Goal: Transaction & Acquisition: Subscribe to service/newsletter

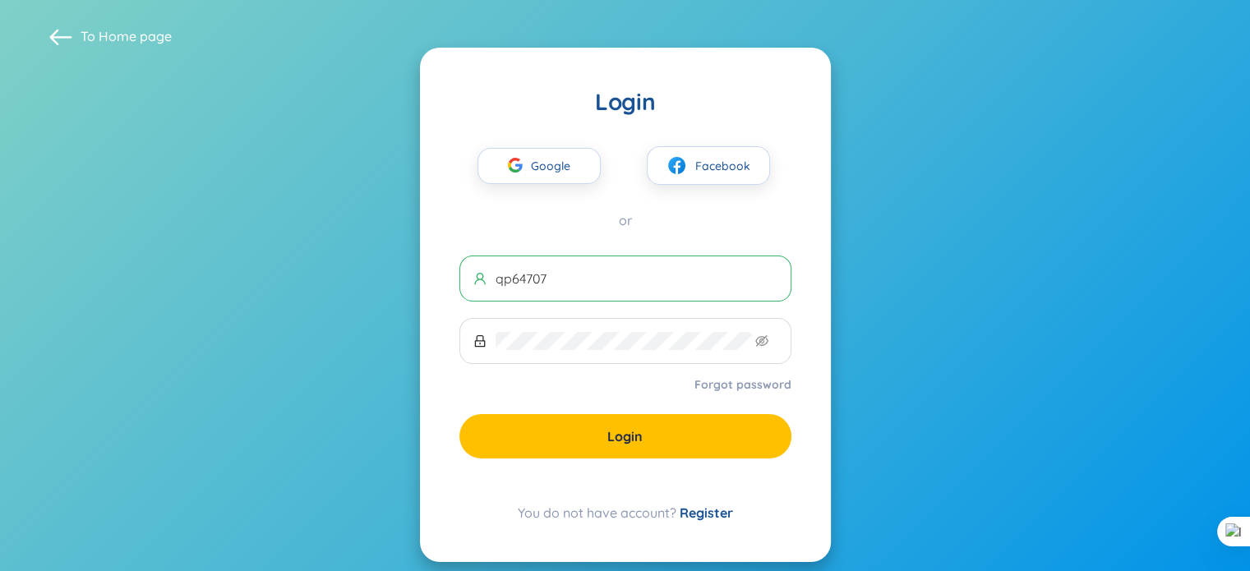
type input "qp64707"
click at [703, 509] on link "Register" at bounding box center [705, 512] width 53 height 16
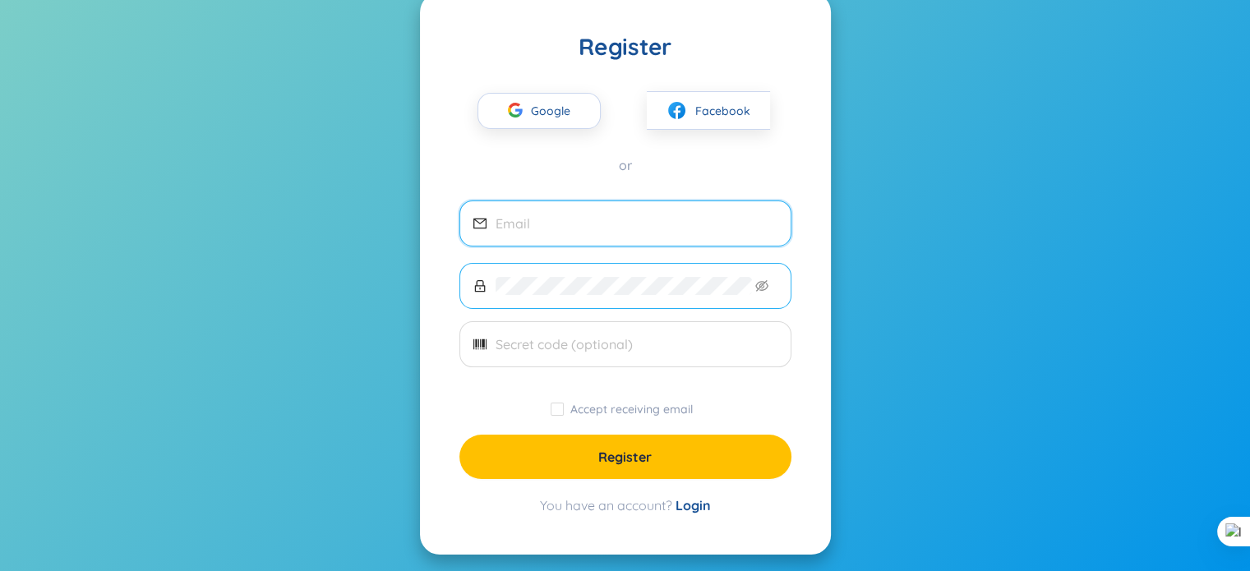
scroll to position [81, 0]
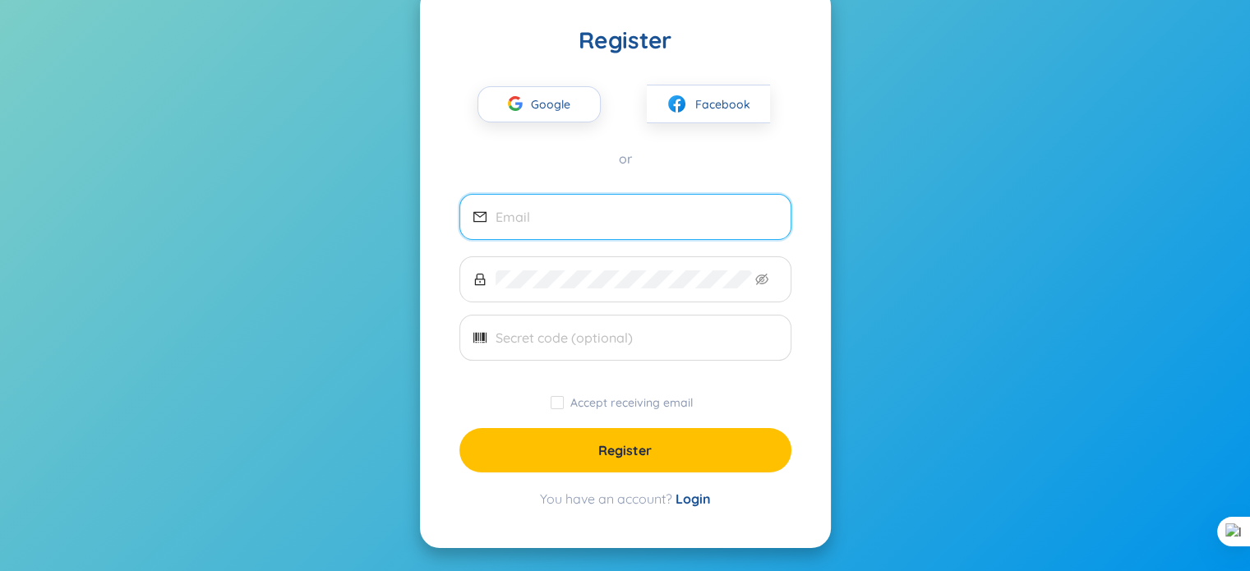
click at [641, 217] on input "email" at bounding box center [636, 217] width 282 height 18
type input "[EMAIL_ADDRESS][DOMAIN_NAME]"
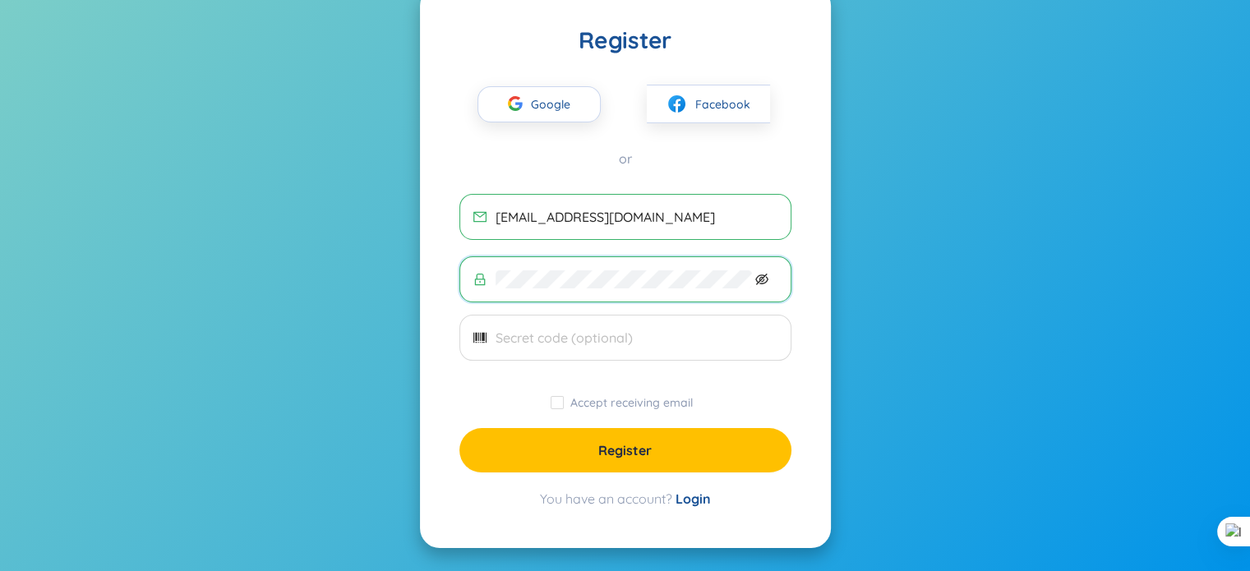
click at [755, 282] on icon "eye-invisible" at bounding box center [761, 279] width 13 height 13
click at [566, 406] on span "Accept receiving email" at bounding box center [632, 402] width 136 height 15
click at [564, 406] on input "Accept receiving email" at bounding box center [556, 402] width 13 height 13
checkbox input "true"
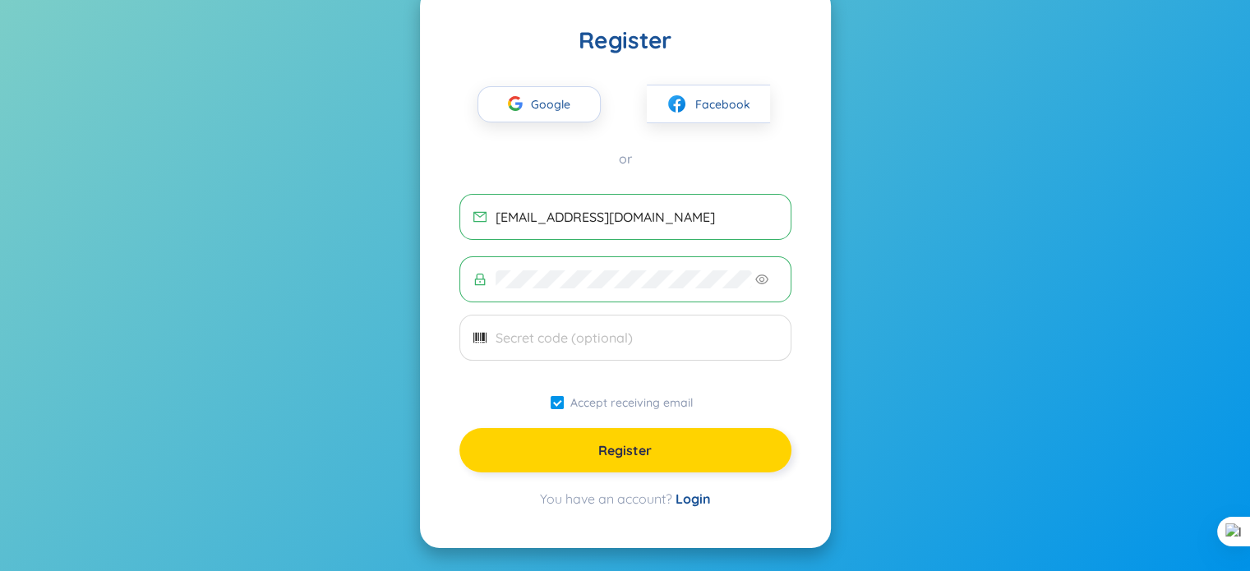
click at [619, 452] on span "Register" at bounding box center [624, 450] width 53 height 18
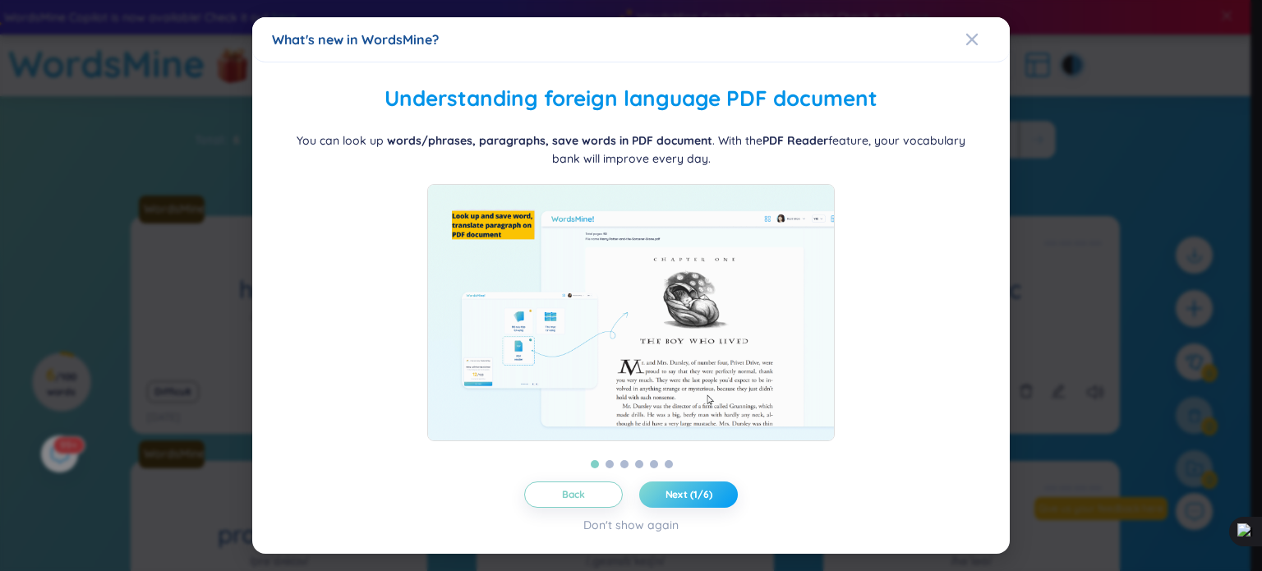
click at [677, 499] on span "Next (1/6)" at bounding box center [689, 494] width 47 height 13
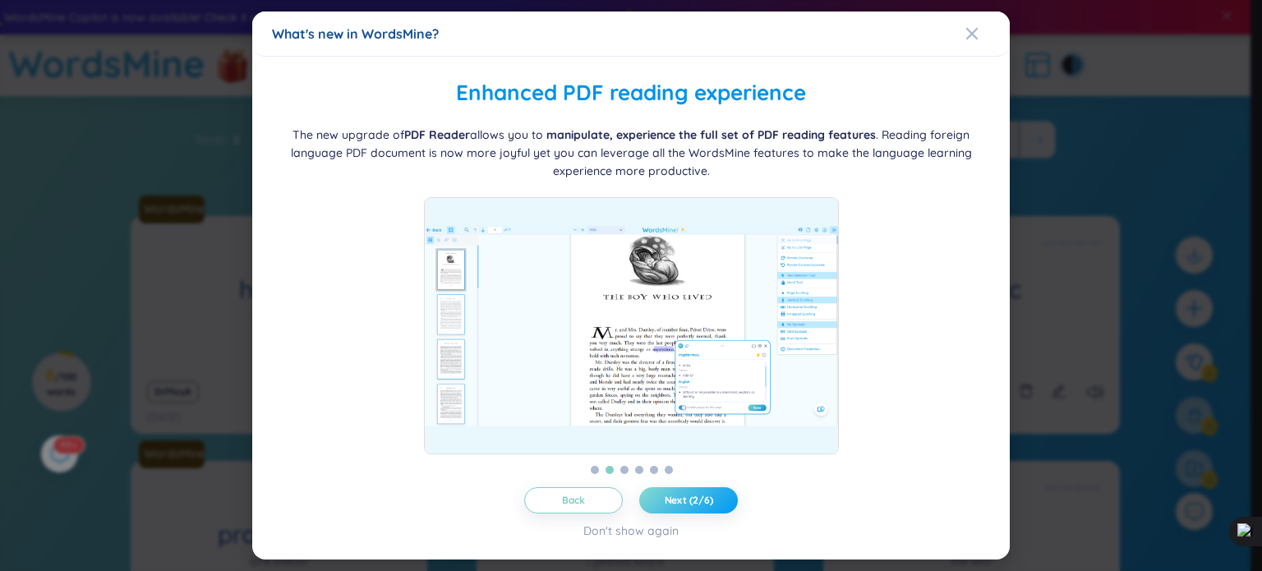
click at [732, 499] on button "Next (2/6)" at bounding box center [688, 500] width 99 height 26
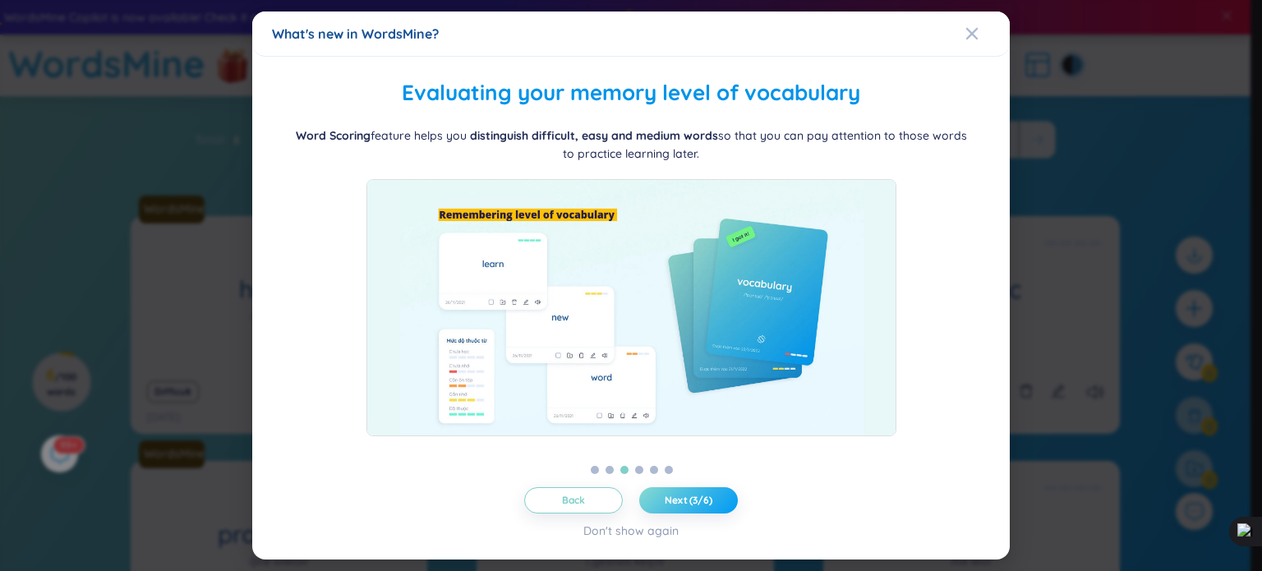
click at [730, 499] on button "Next (3/6)" at bounding box center [688, 500] width 99 height 26
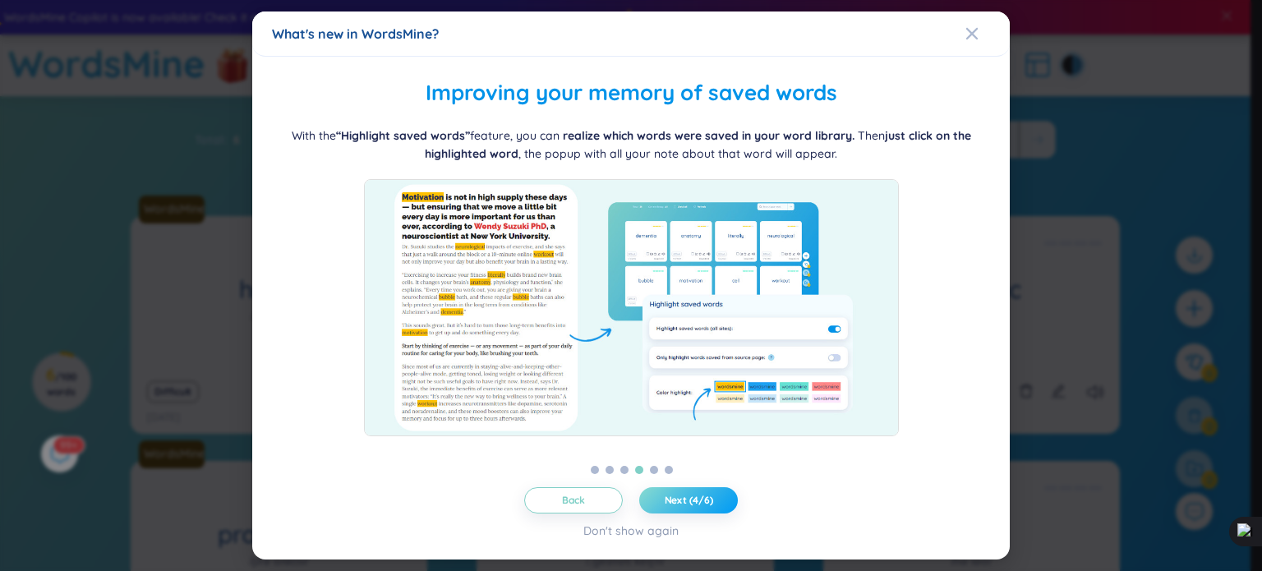
click at [730, 499] on button "Next (4/6)" at bounding box center [688, 500] width 99 height 26
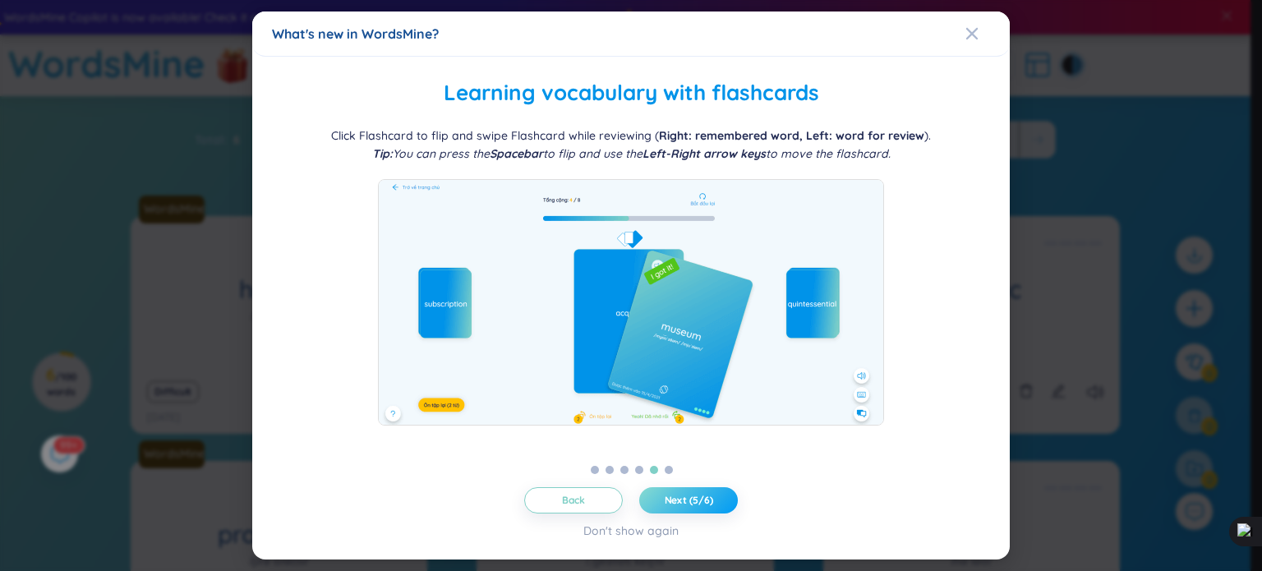
click at [730, 499] on button "Next (5/6)" at bounding box center [688, 500] width 99 height 26
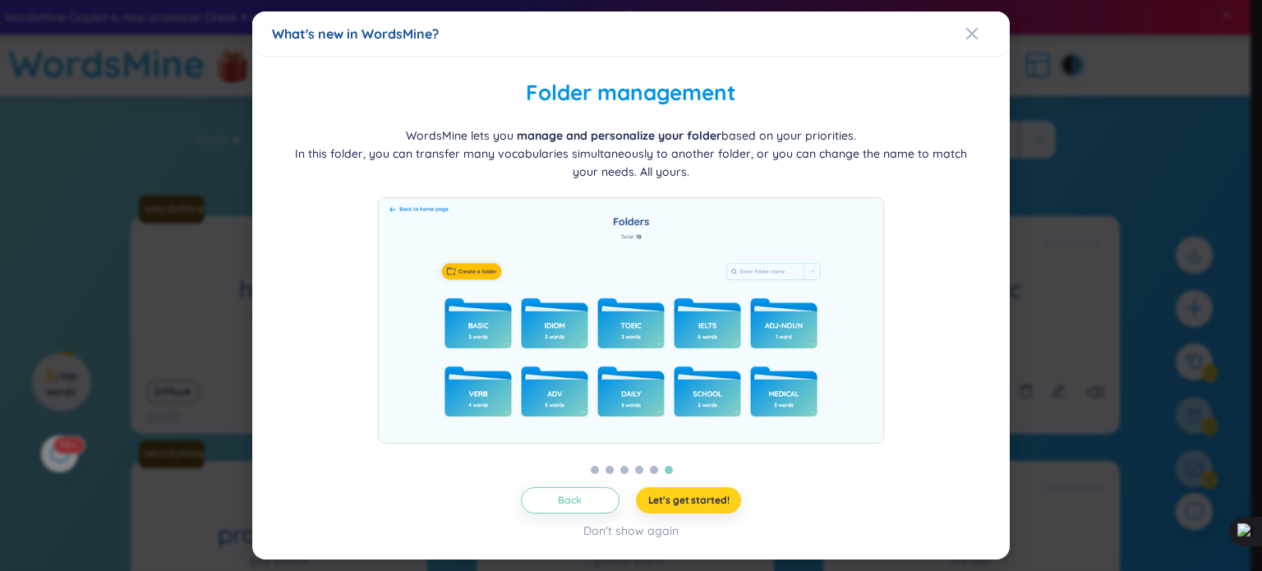
click at [730, 499] on button "Let's get started!" at bounding box center [689, 500] width 106 height 26
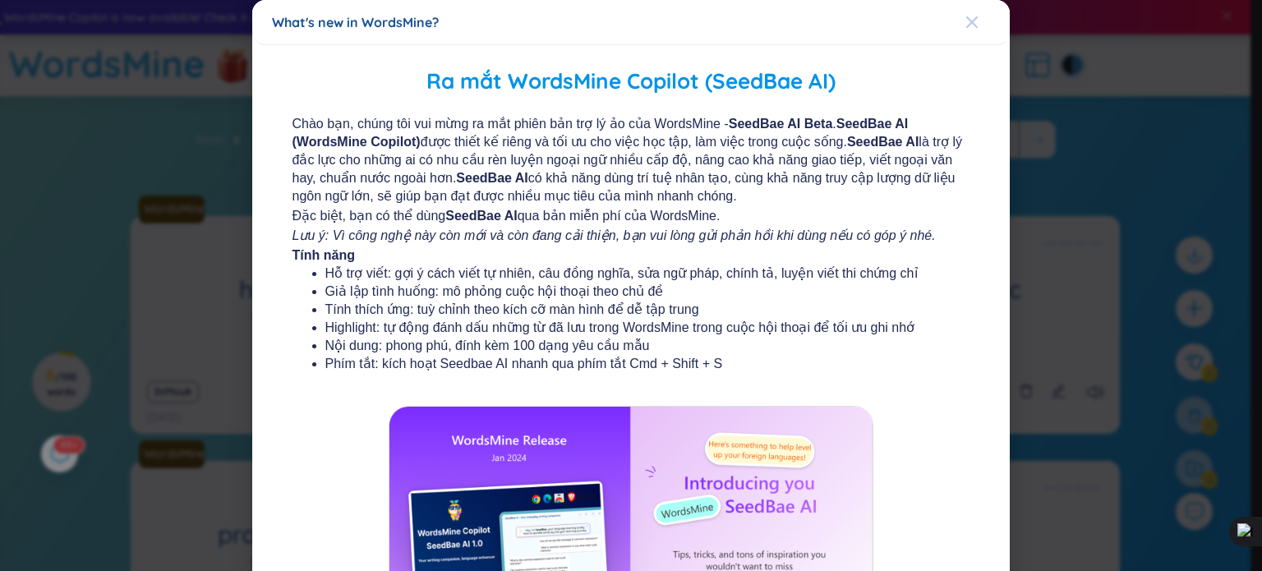
click at [968, 22] on icon "Close" at bounding box center [971, 22] width 13 height 13
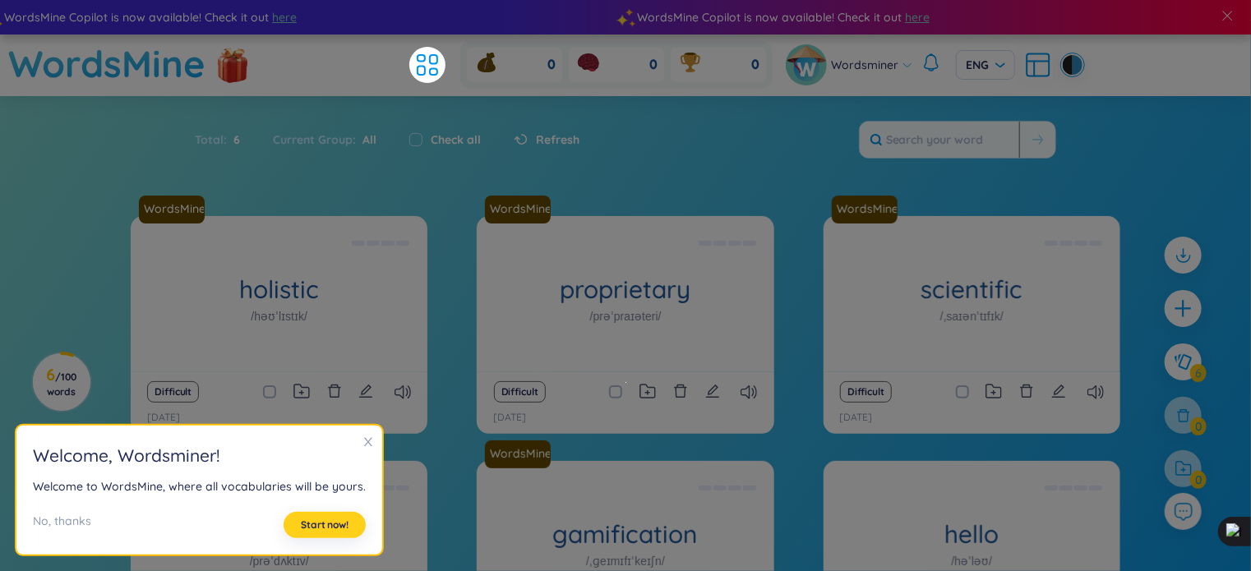
click at [335, 527] on span "Start now!" at bounding box center [325, 524] width 48 height 13
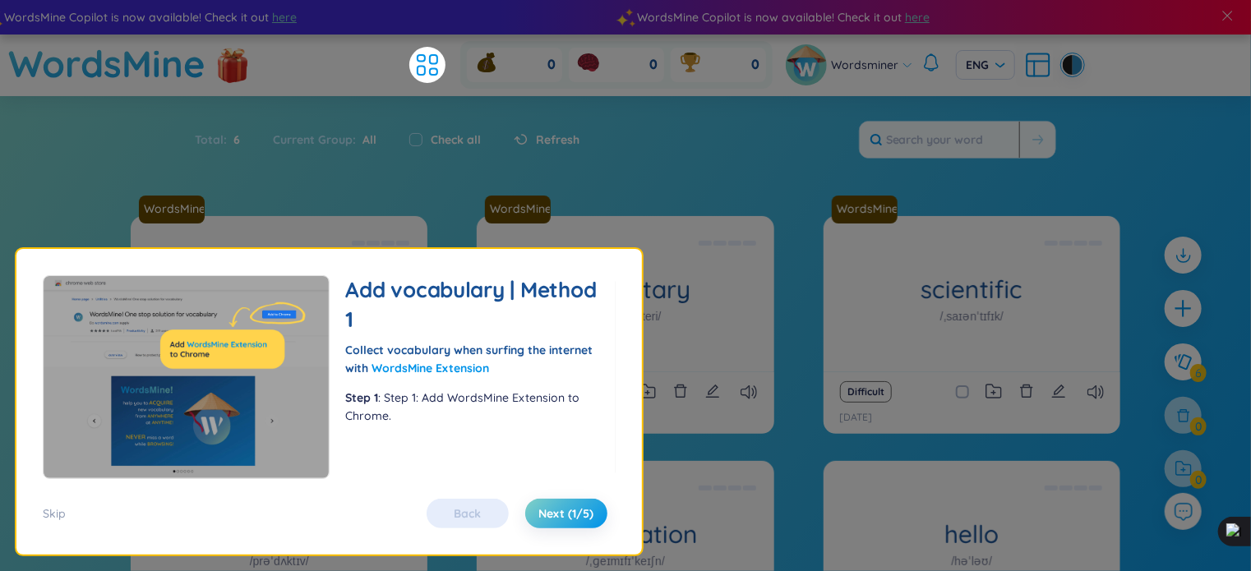
click at [212, 432] on img at bounding box center [186, 377] width 287 height 204
click at [558, 522] on button "Next (1/5)" at bounding box center [566, 514] width 82 height 30
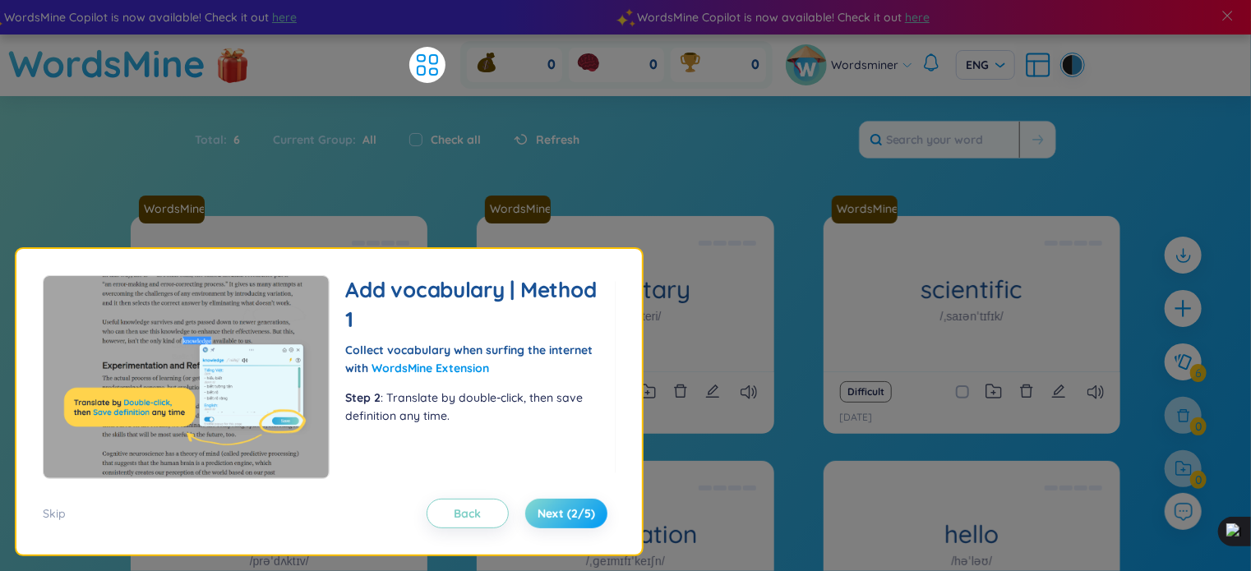
click at [557, 516] on span "Next (2/5)" at bounding box center [566, 513] width 58 height 16
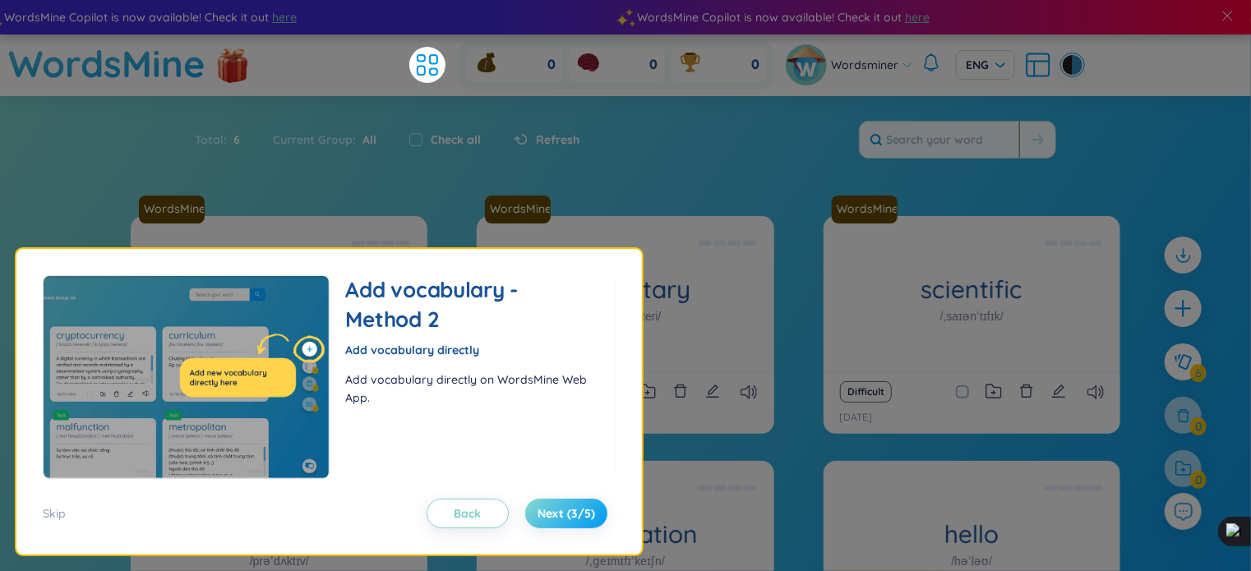
click at [557, 516] on span "Next (3/5)" at bounding box center [566, 513] width 58 height 16
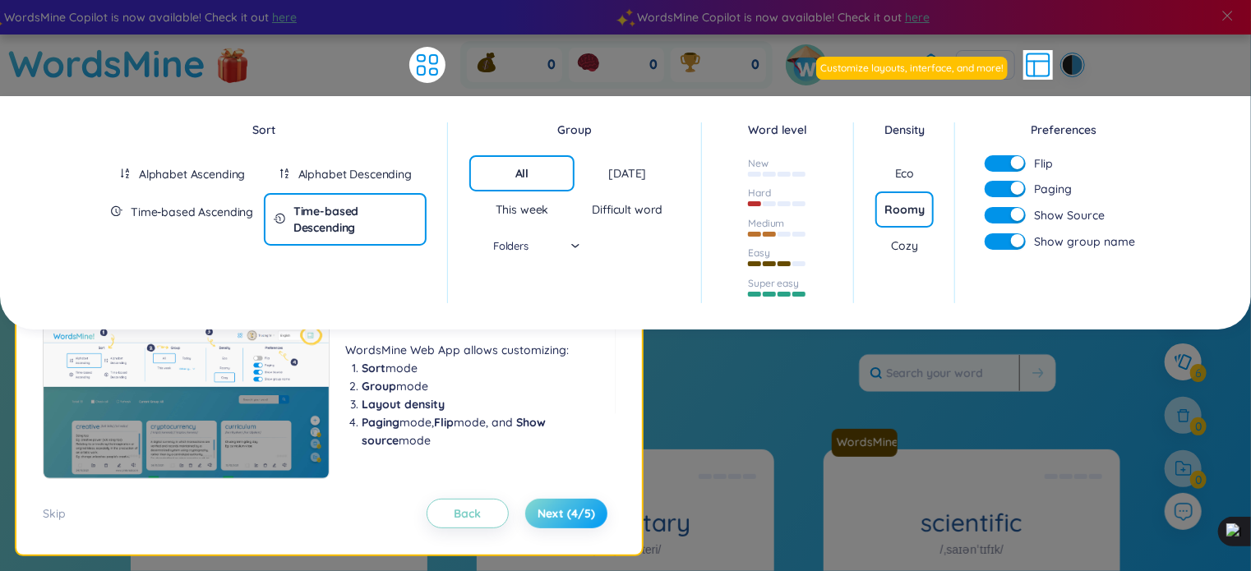
click at [557, 516] on span "Next (4/5)" at bounding box center [566, 513] width 58 height 16
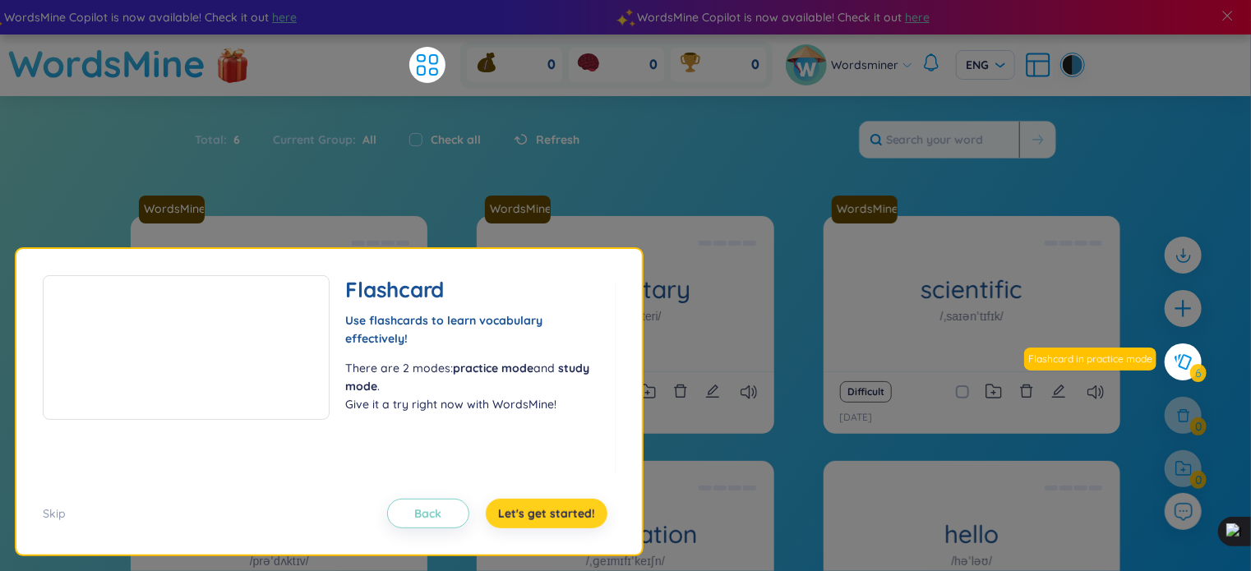
click at [557, 516] on span "Let's get started!" at bounding box center [546, 513] width 97 height 16
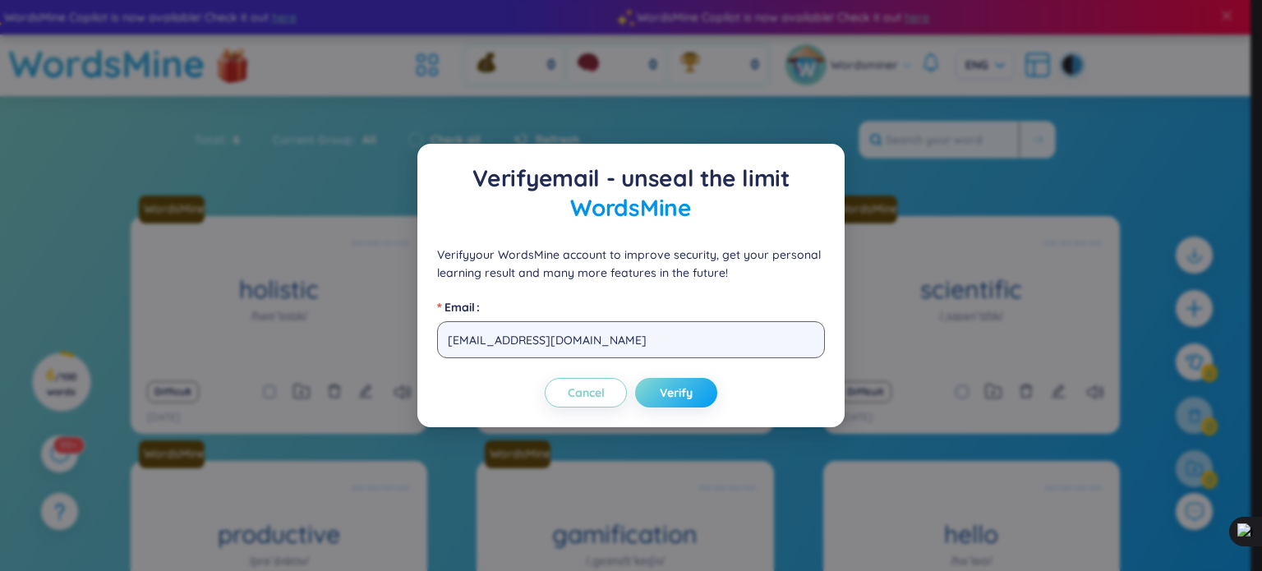
click at [661, 394] on span "Verify" at bounding box center [676, 393] width 33 height 16
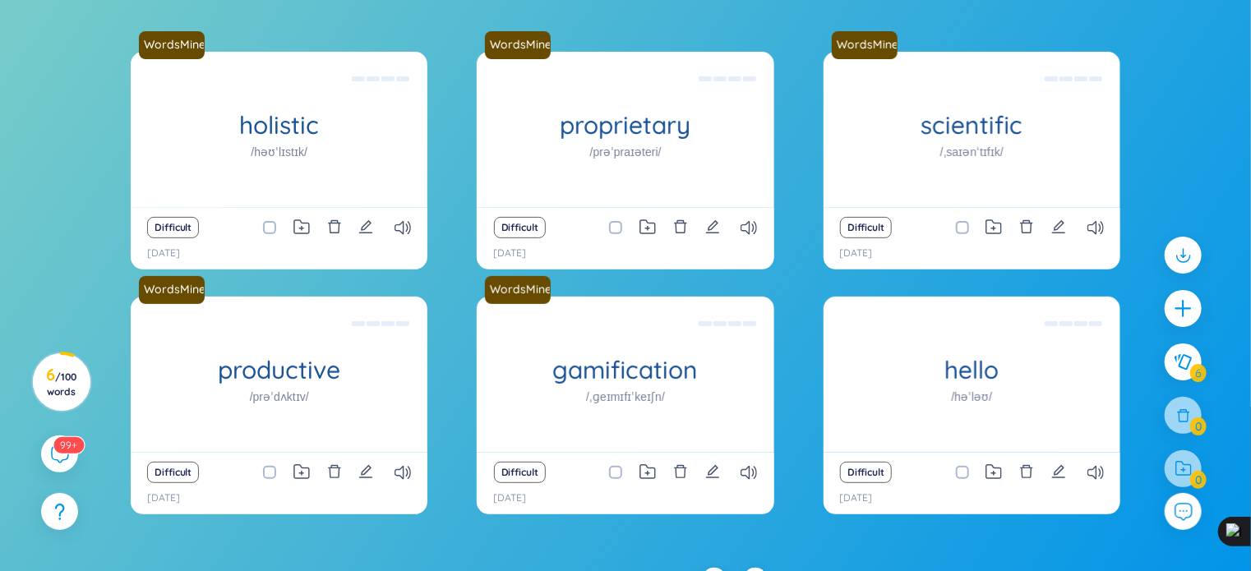
scroll to position [193, 0]
